Goal: Task Accomplishment & Management: Complete application form

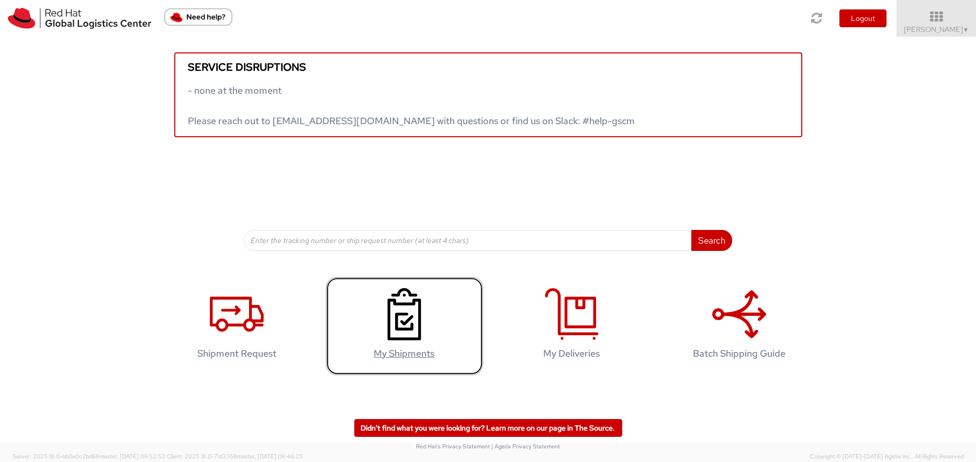
click at [398, 335] on icon at bounding box center [404, 314] width 54 height 52
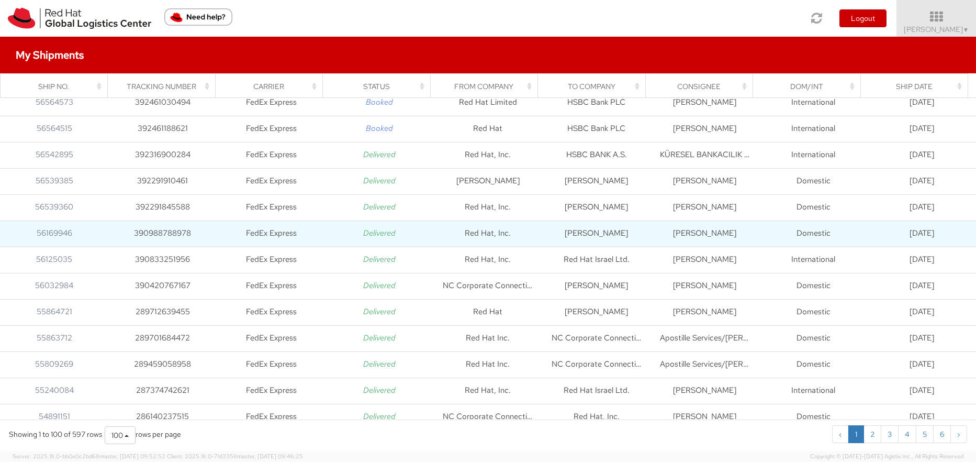
scroll to position [52, 0]
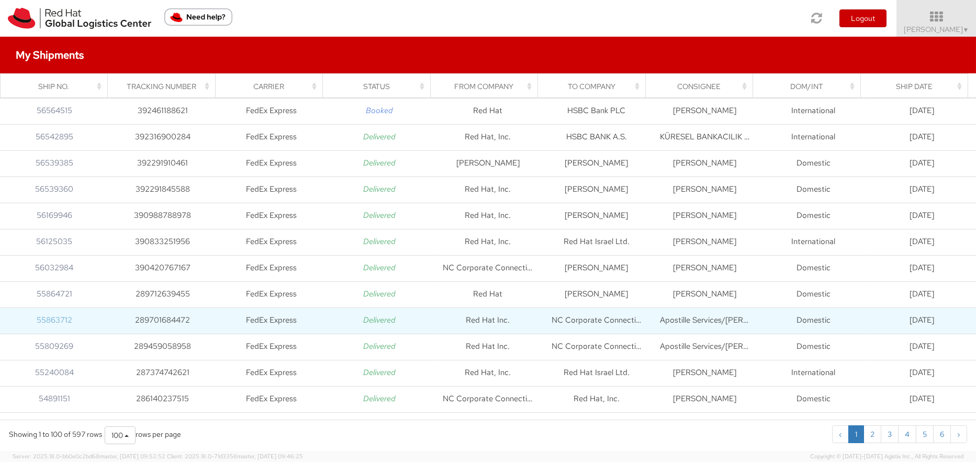
click at [53, 321] on link "55863712" at bounding box center [55, 320] width 36 height 10
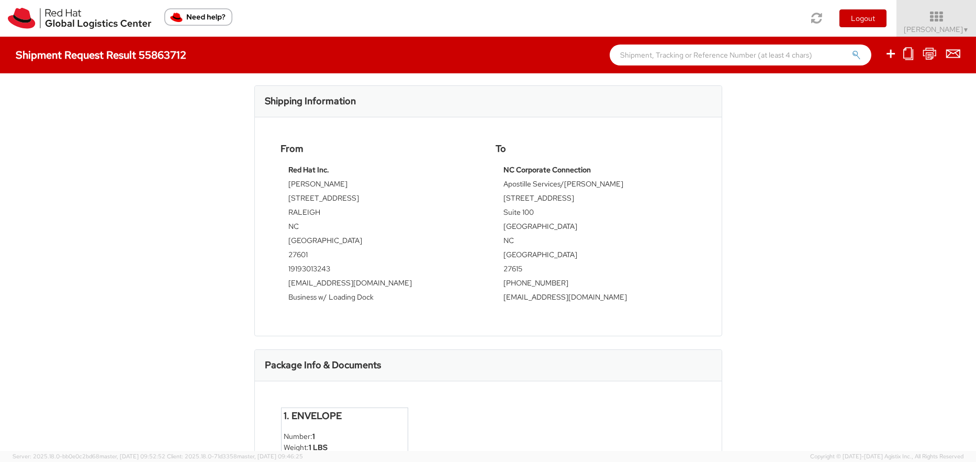
scroll to position [366, 0]
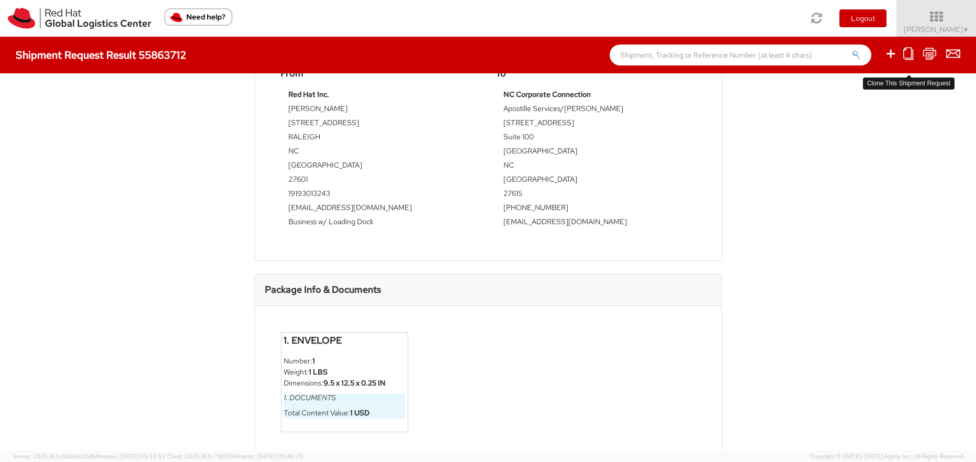
click at [908, 56] on icon at bounding box center [909, 53] width 10 height 13
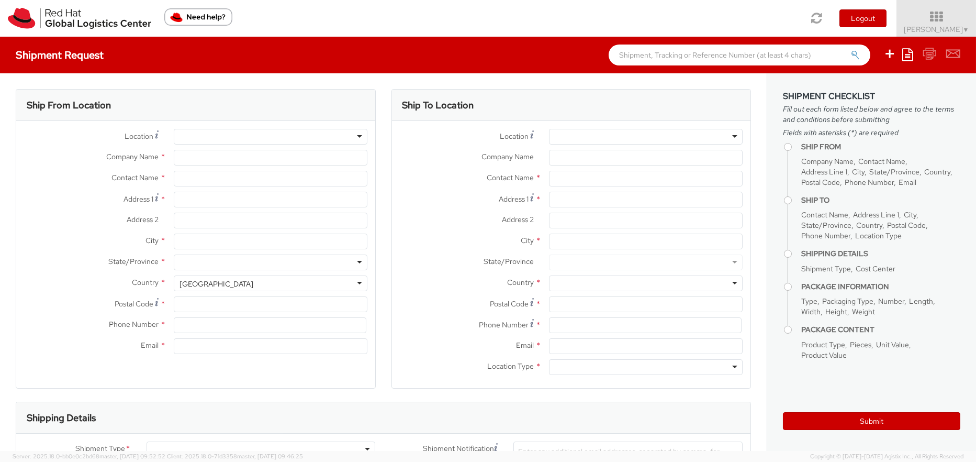
select select "DOCUMENT"
type input "Red Hat Inc."
type input "[PERSON_NAME]"
type input "[STREET_ADDRESS]"
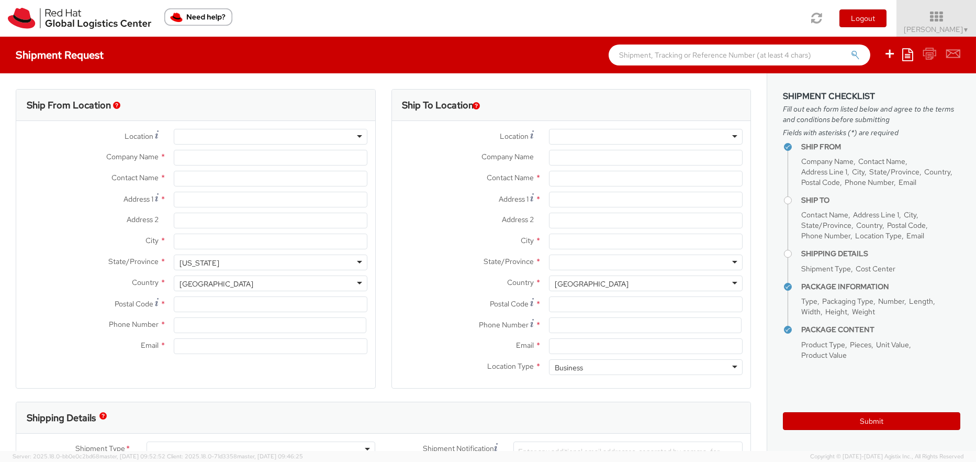
type input "RALEIGH"
type input "27601"
type input "19193013243"
type input "[EMAIL_ADDRESS][DOMAIN_NAME]"
type input "NC Corporate Connection"
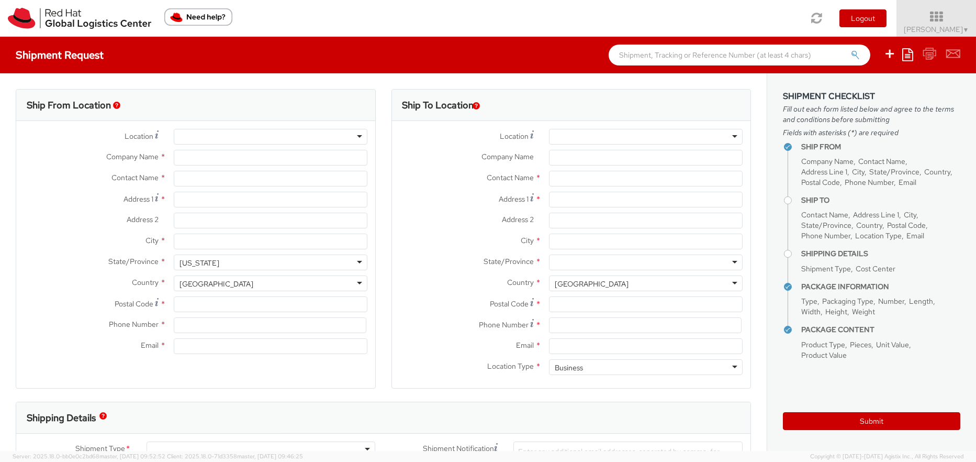
type input "Apostille Services/[PERSON_NAME]"
type input "[STREET_ADDRESS]"
type input "Suite 100"
type input "[GEOGRAPHIC_DATA]"
type input "27615"
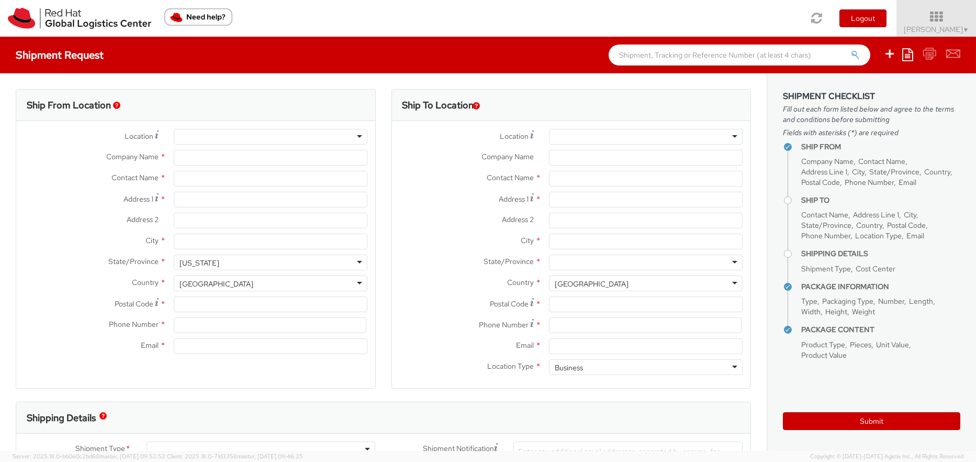
type input "[PHONE_NUMBER]"
type input "[EMAIL_ADDRESS][DOMAIN_NAME]"
type input "757"
type input "1"
type input "3.74"
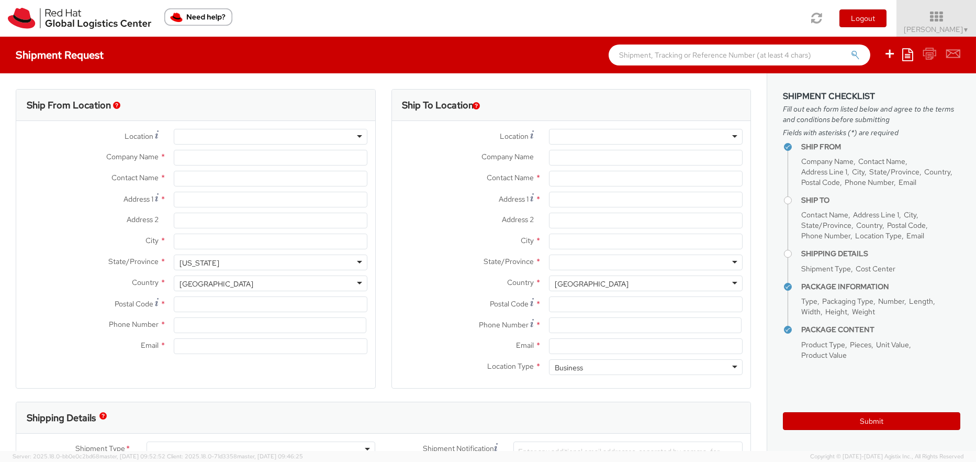
type input "4.92"
type input "0.1"
select select "IN"
type input "2.2"
select select "LBS"
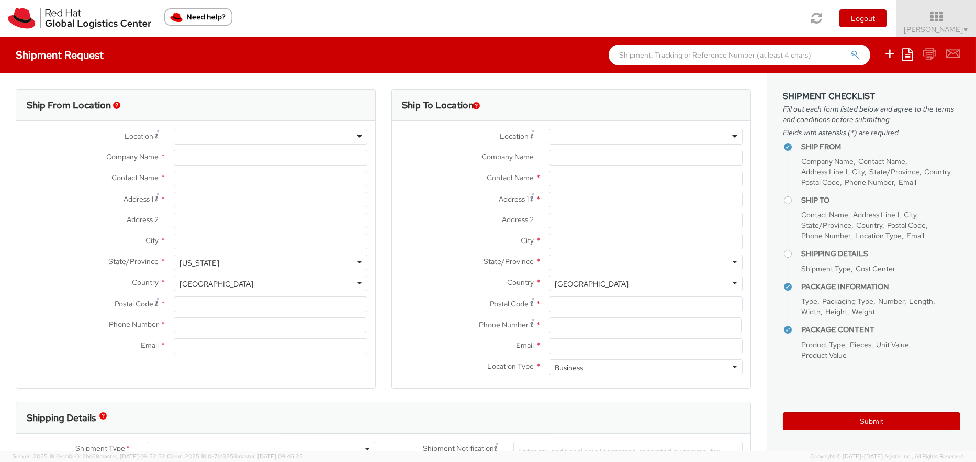
type input "Documents"
type input "1.00"
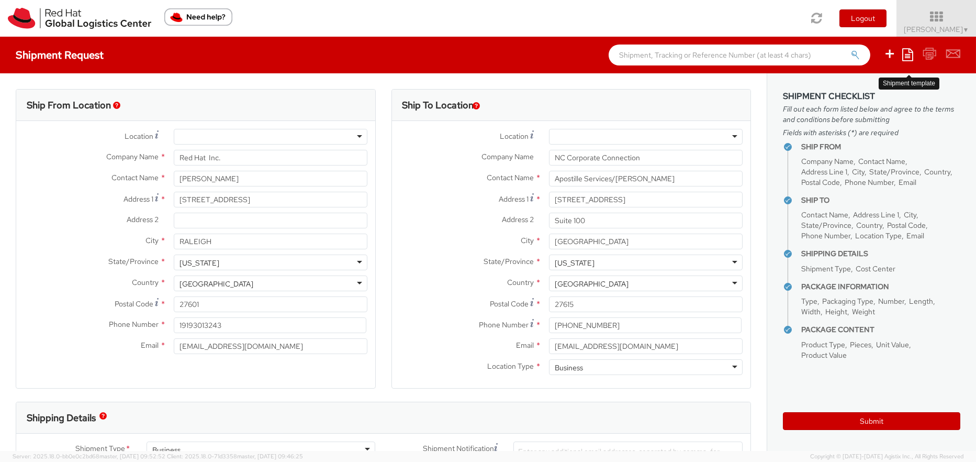
select select "757"
click at [385, 214] on div "Ship To Location Location * [GEOGRAPHIC_DATA] - [GEOGRAPHIC_DATA] - [GEOGRAPHIC…" at bounding box center [572, 245] width 376 height 313
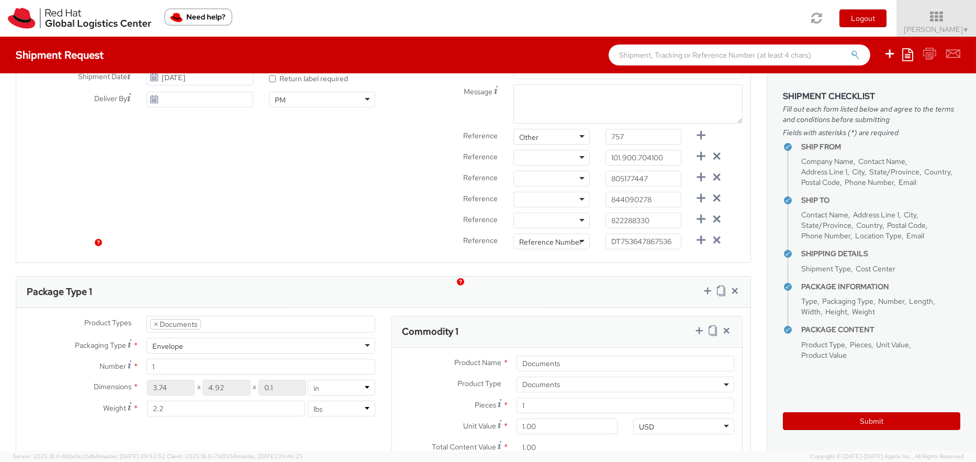
scroll to position [471, 0]
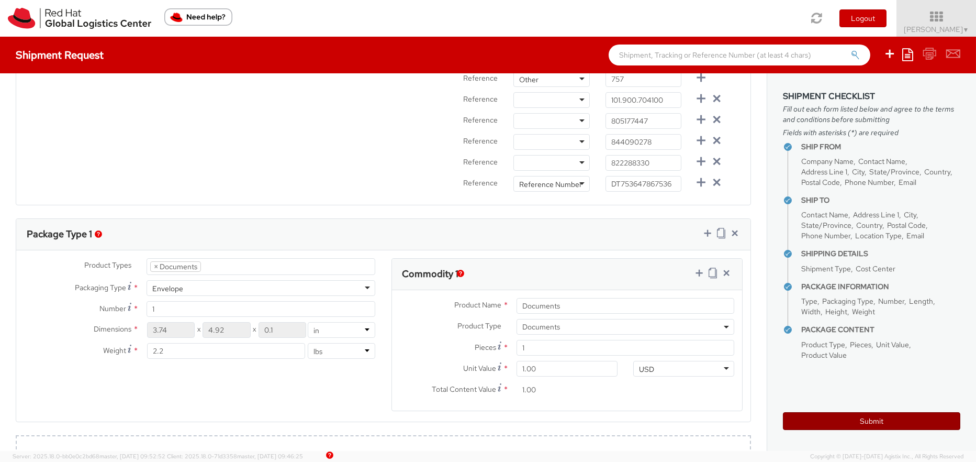
click at [819, 417] on button "Submit" at bounding box center [871, 421] width 177 height 18
